Goal: Navigation & Orientation: Find specific page/section

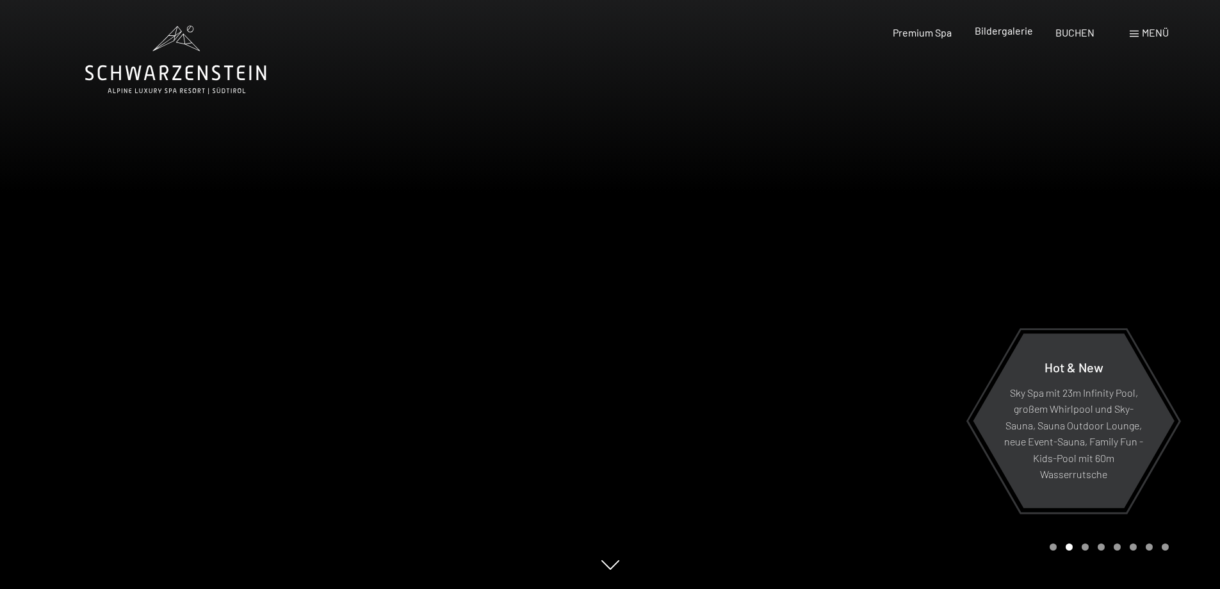
click at [1008, 33] on span "Bildergalerie" at bounding box center [1004, 30] width 58 height 12
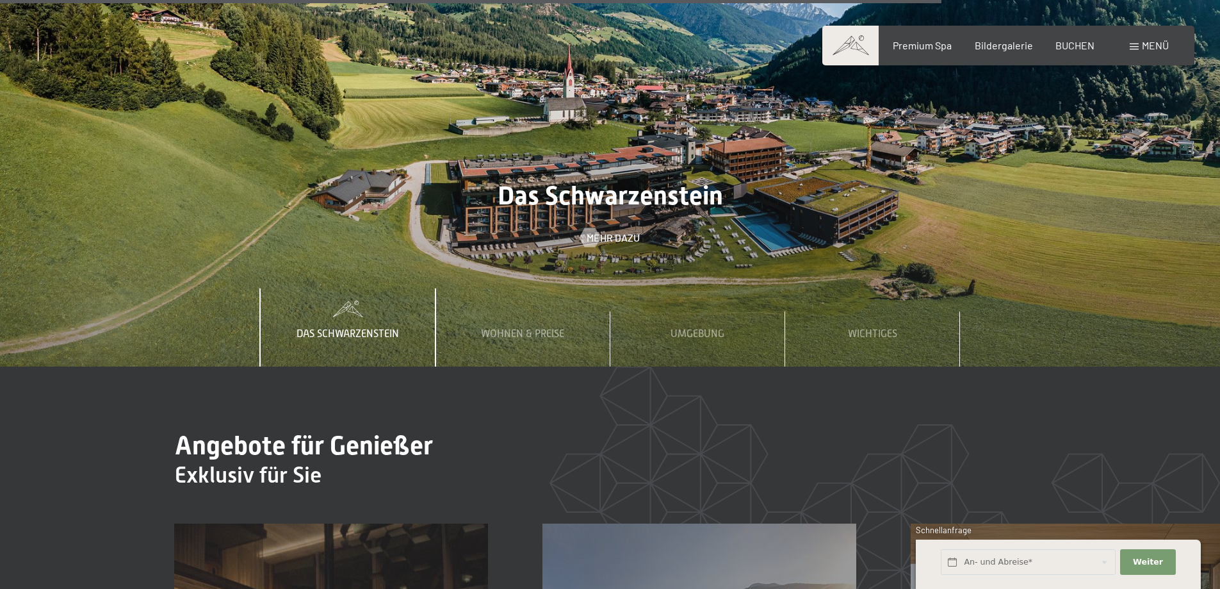
scroll to position [5702, 0]
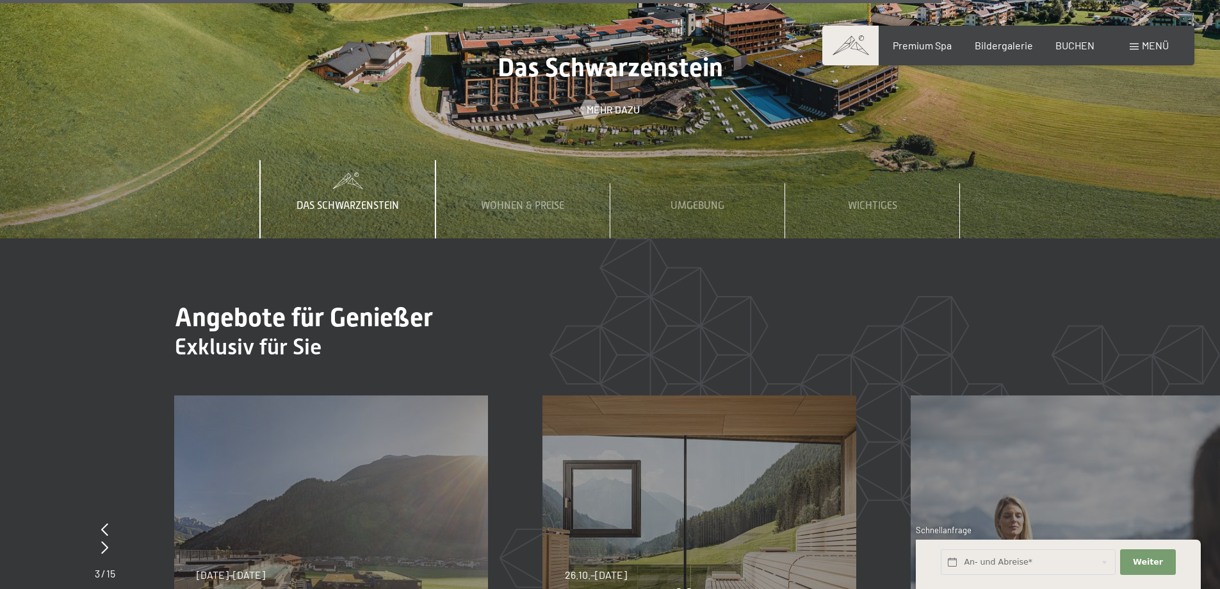
click at [344, 200] on span "Das Schwarzenstein" at bounding box center [348, 206] width 103 height 12
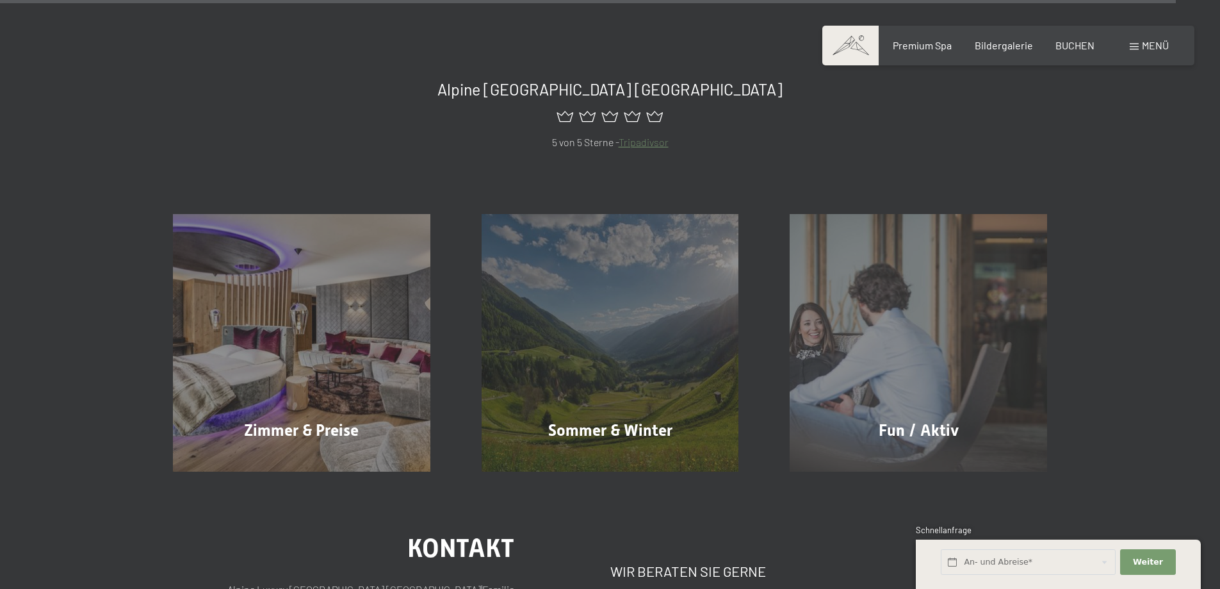
scroll to position [7175, 0]
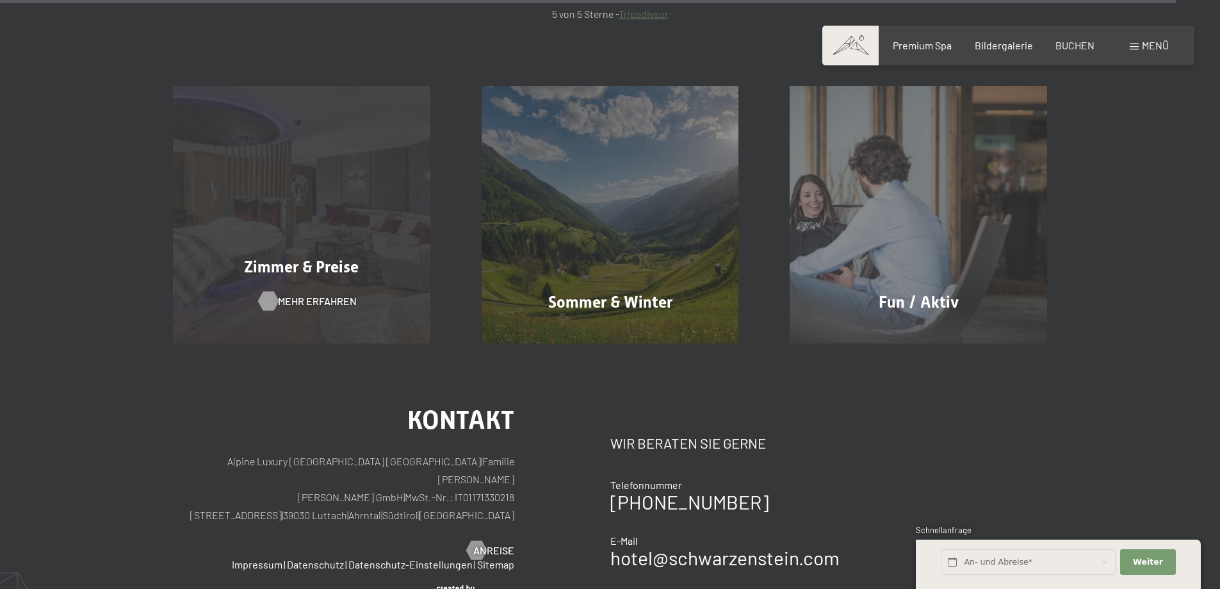
click at [299, 294] on span "Mehr erfahren" at bounding box center [317, 301] width 79 height 14
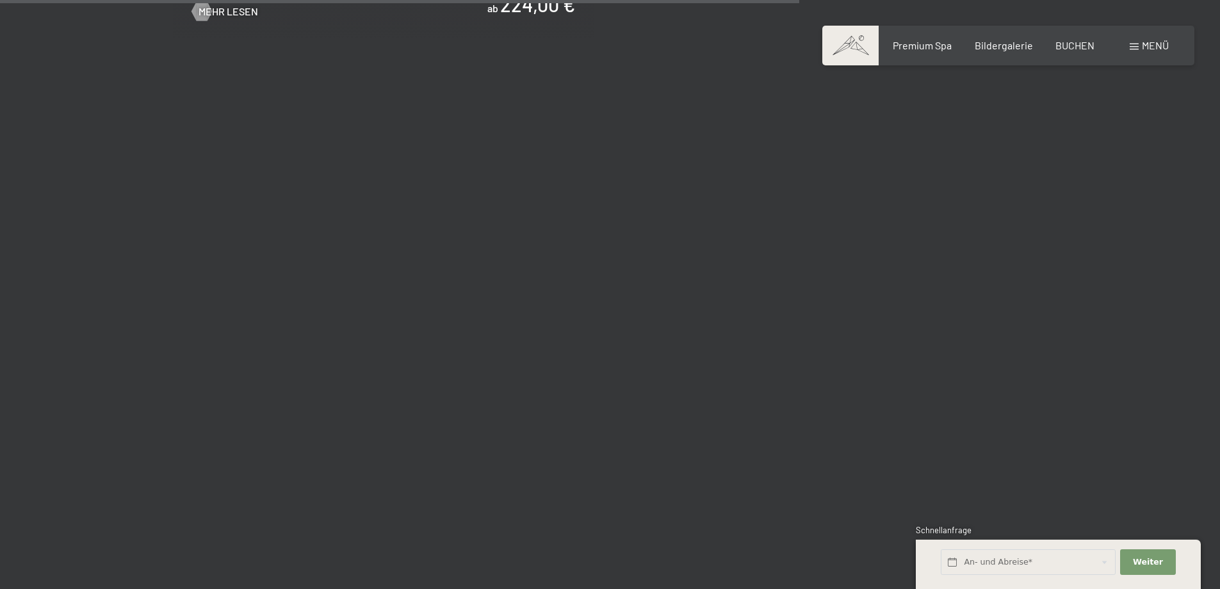
scroll to position [2819, 0]
